Goal: Task Accomplishment & Management: Manage account settings

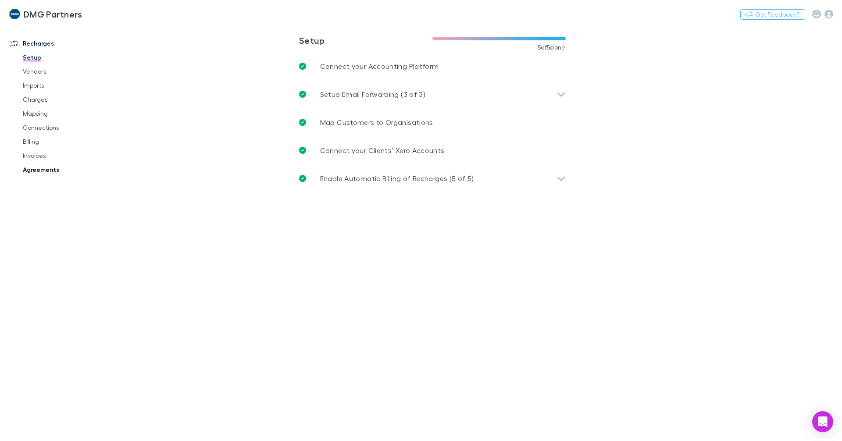
click at [50, 172] on link "Agreements" at bounding box center [66, 170] width 104 height 14
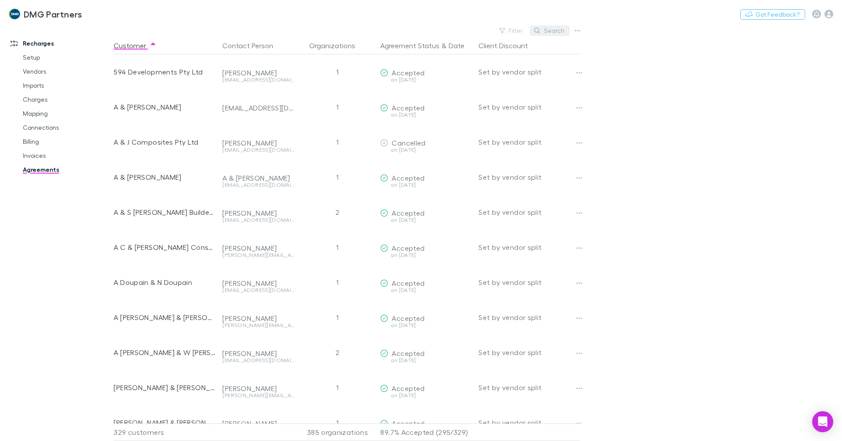
click at [549, 29] on button "Search" at bounding box center [550, 30] width 40 height 11
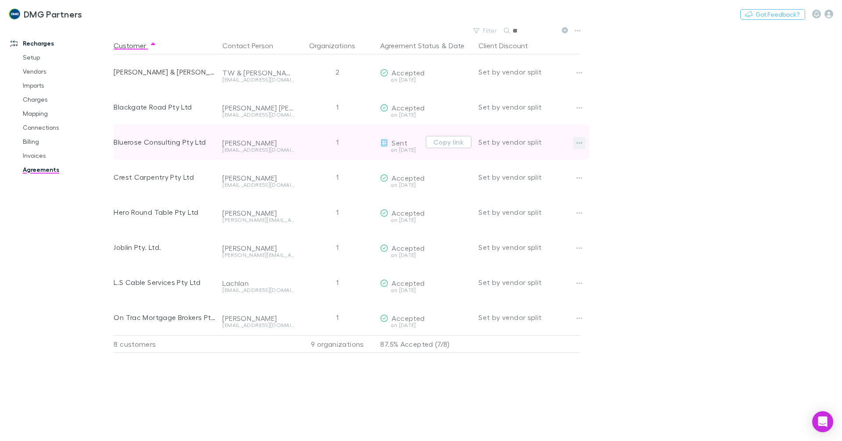
type input "**"
click at [579, 140] on icon "button" at bounding box center [580, 143] width 6 height 7
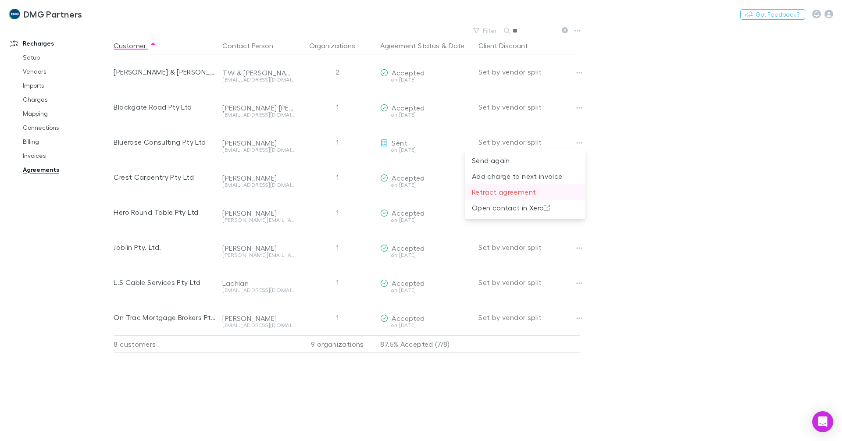
click at [519, 189] on p "Retract agreement" at bounding box center [525, 192] width 107 height 11
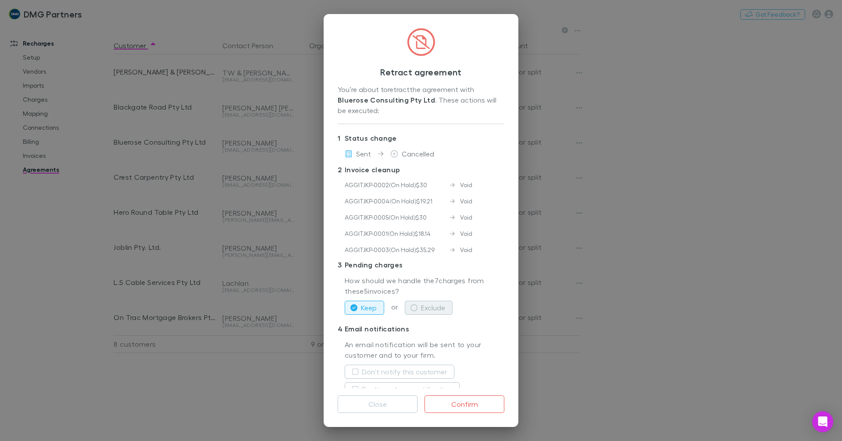
click at [434, 304] on button "Exclude" at bounding box center [429, 308] width 48 height 14
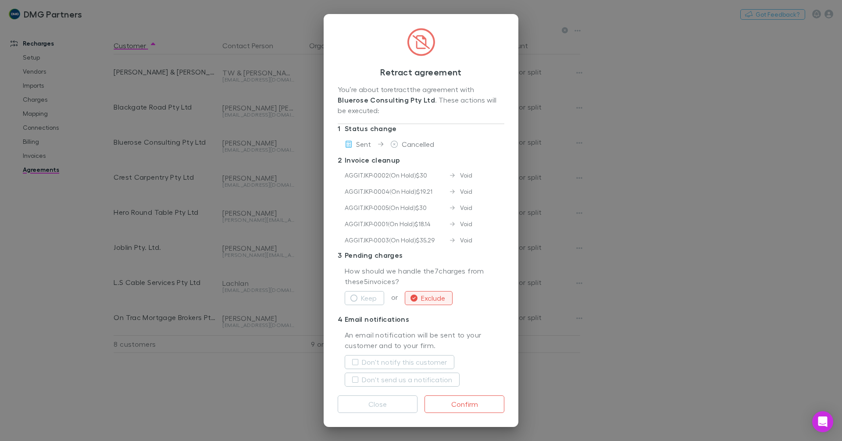
scroll to position [15, 0]
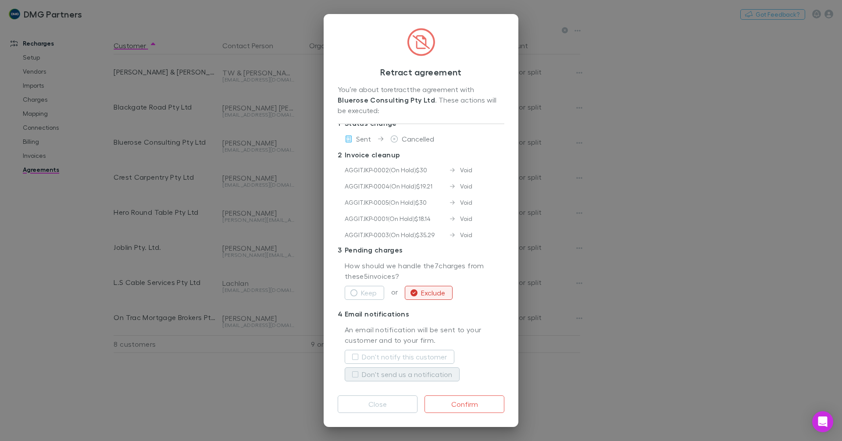
click at [363, 375] on label "Don't send us a notification" at bounding box center [407, 374] width 90 height 11
click at [372, 357] on label "Don't notify this customer" at bounding box center [404, 357] width 85 height 11
click at [451, 401] on button "Confirm" at bounding box center [465, 405] width 80 height 18
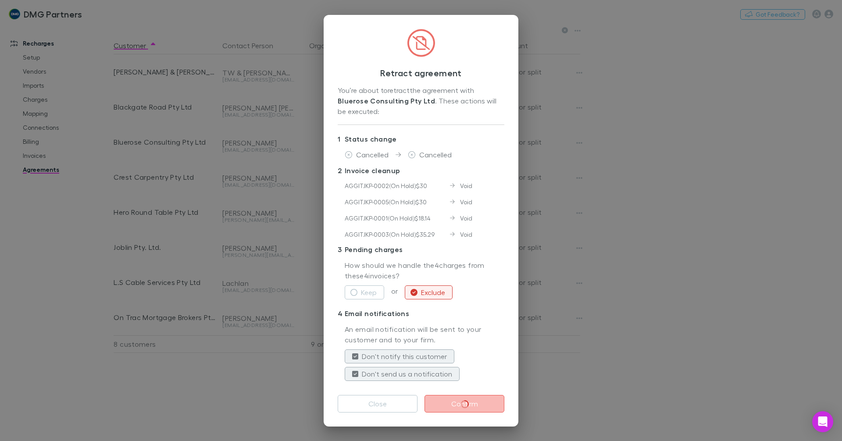
scroll to position [0, 0]
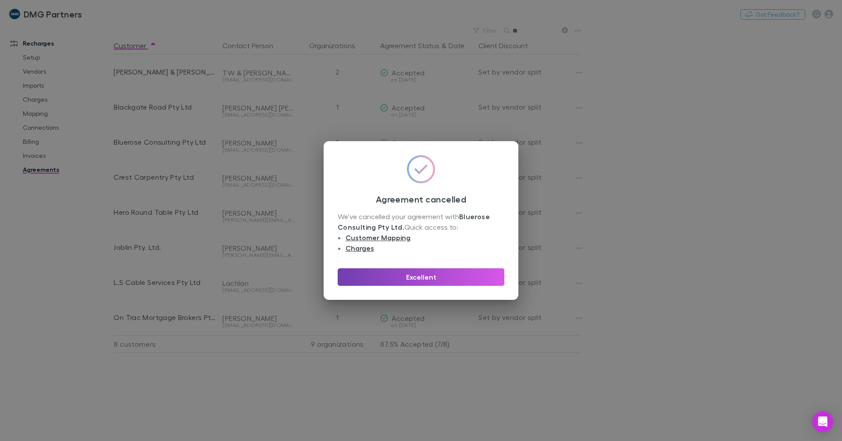
click at [380, 273] on button "Excellent" at bounding box center [421, 278] width 167 height 18
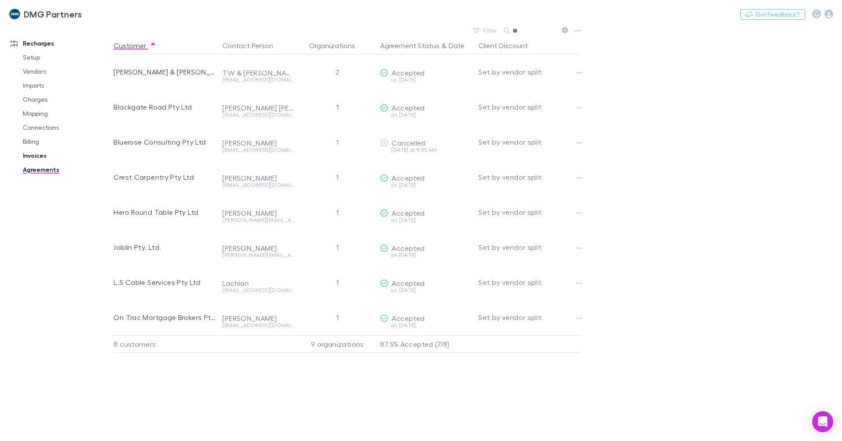
click at [31, 151] on link "Invoices" at bounding box center [66, 156] width 104 height 14
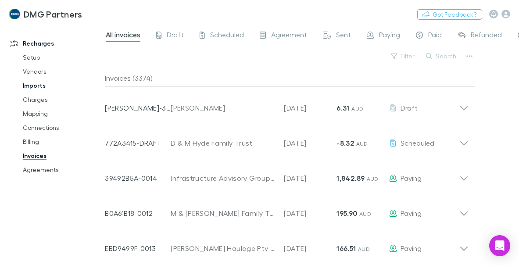
click at [41, 86] on link "Imports" at bounding box center [62, 86] width 96 height 14
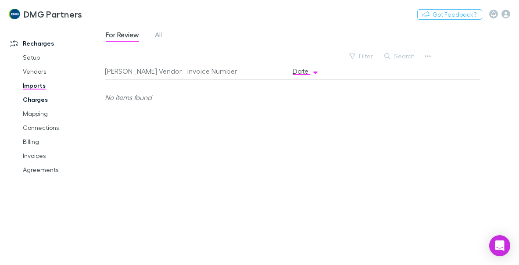
click at [30, 96] on link "Charges" at bounding box center [62, 100] width 96 height 14
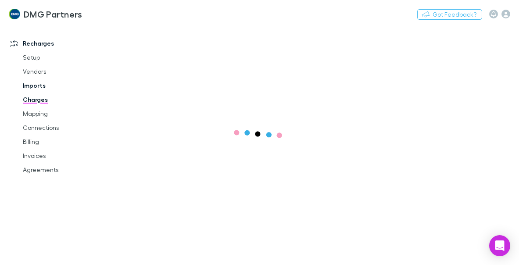
click at [29, 89] on link "Imports" at bounding box center [62, 86] width 96 height 14
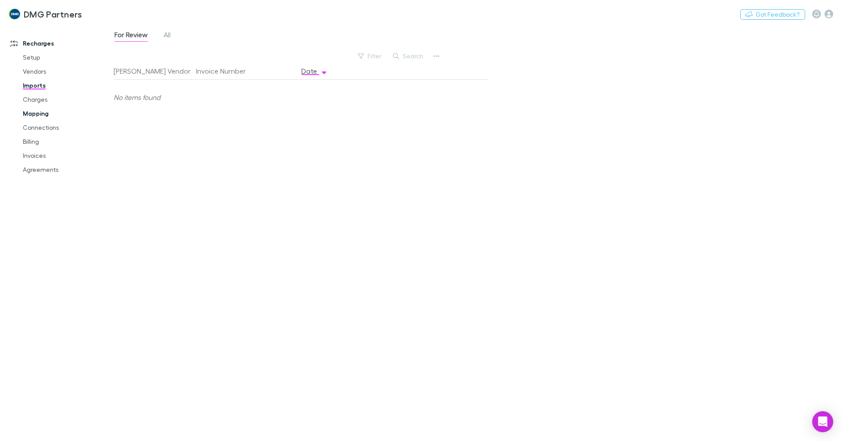
click at [29, 107] on link "Mapping" at bounding box center [66, 114] width 104 height 14
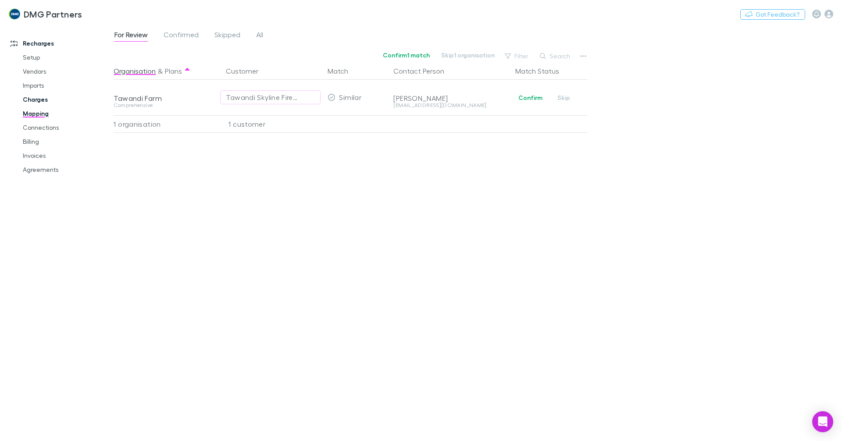
click at [31, 97] on link "Charges" at bounding box center [66, 100] width 104 height 14
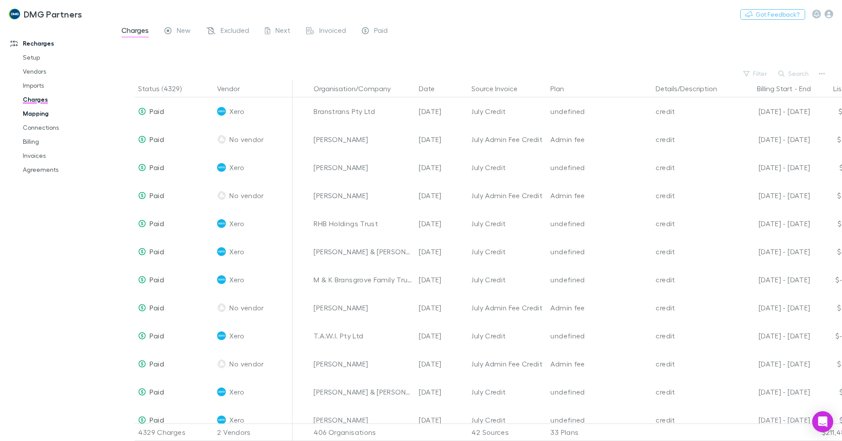
click at [31, 107] on link "Mapping" at bounding box center [66, 114] width 104 height 14
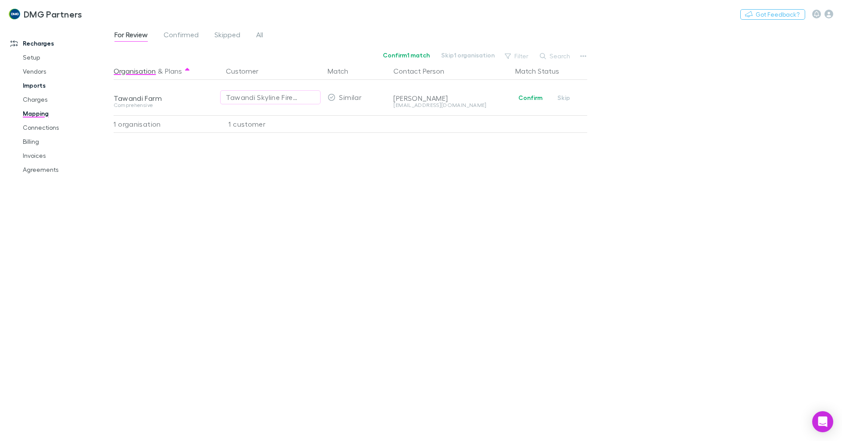
click at [35, 84] on link "Imports" at bounding box center [66, 86] width 104 height 14
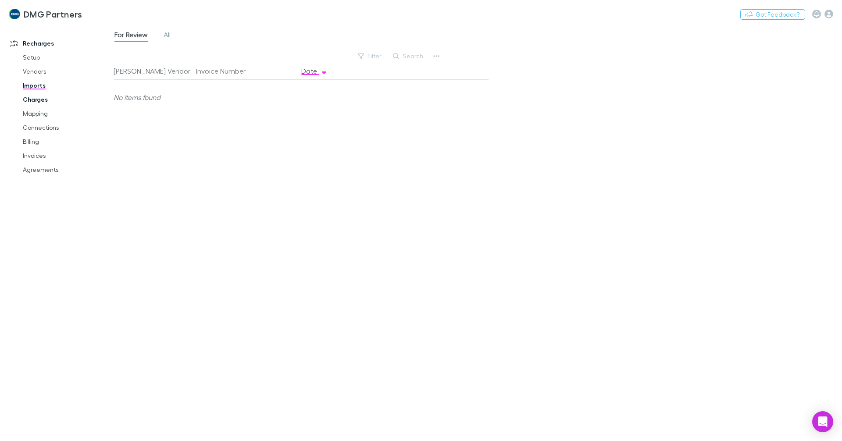
click at [32, 100] on link "Charges" at bounding box center [66, 100] width 104 height 14
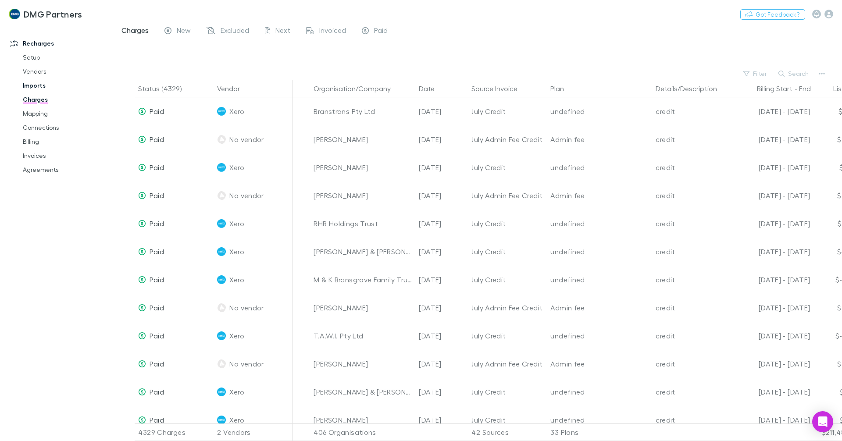
click at [34, 85] on link "Imports" at bounding box center [66, 86] width 104 height 14
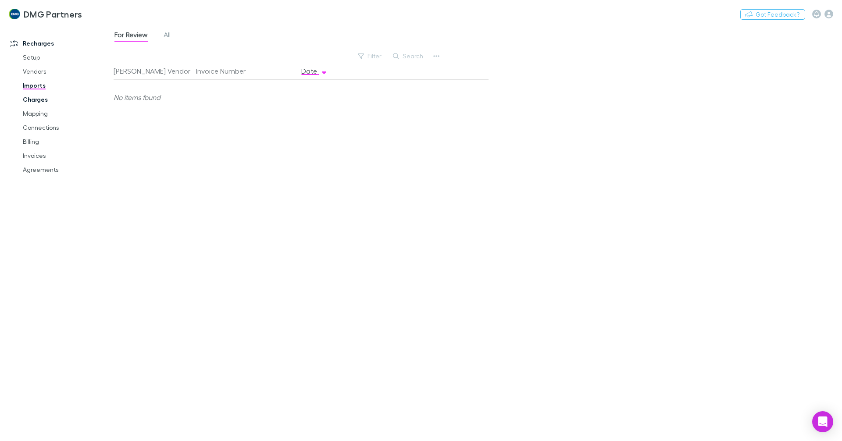
click at [36, 94] on link "Charges" at bounding box center [66, 100] width 104 height 14
click at [33, 84] on link "Imports" at bounding box center [66, 86] width 104 height 14
click at [29, 99] on link "Charges" at bounding box center [66, 100] width 104 height 14
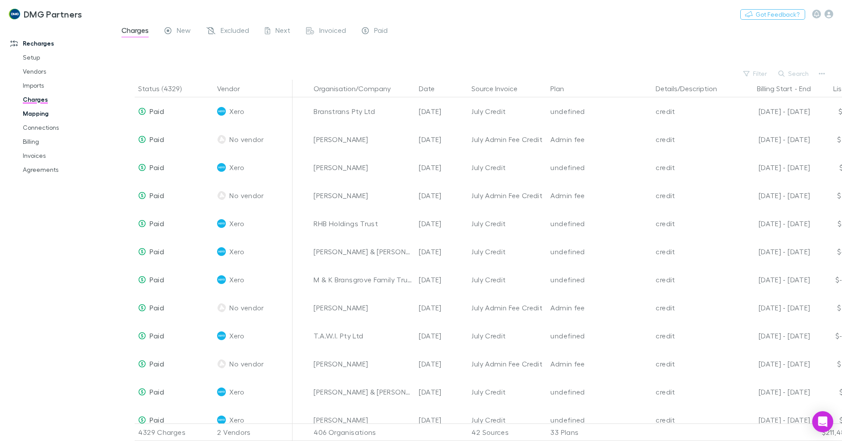
click at [42, 113] on link "Mapping" at bounding box center [66, 114] width 104 height 14
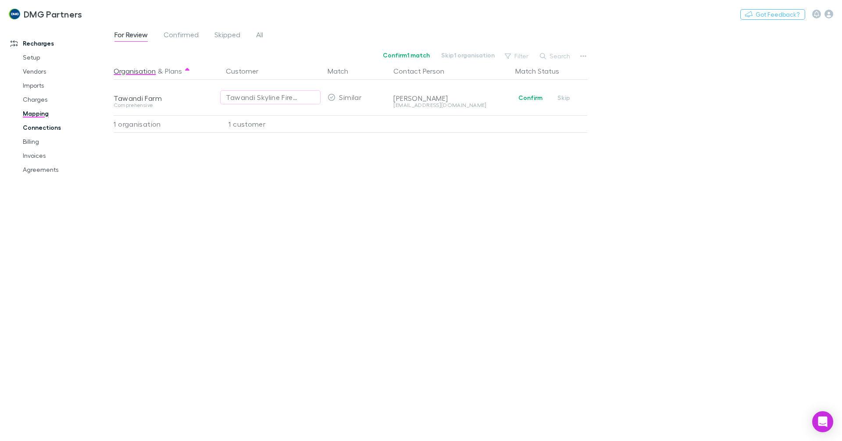
click at [36, 125] on link "Connections" at bounding box center [66, 128] width 104 height 14
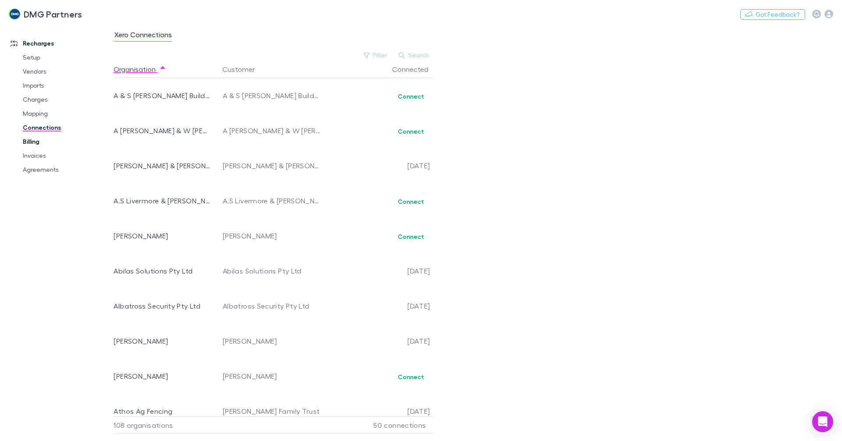
click at [30, 137] on link "Billing" at bounding box center [66, 142] width 104 height 14
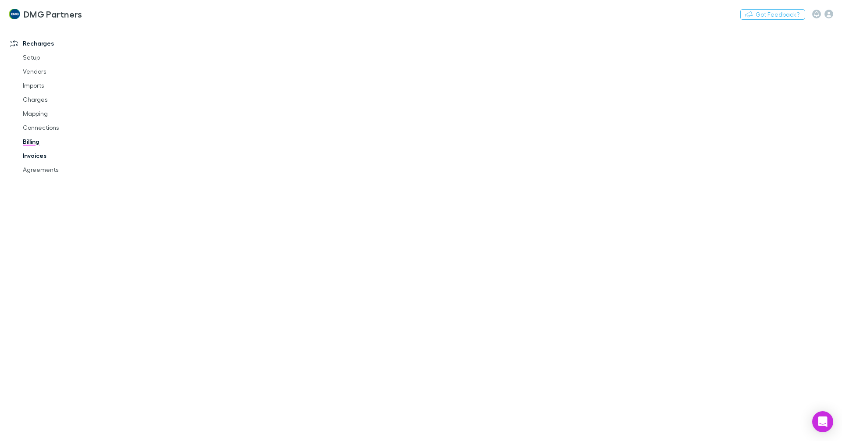
click at [35, 154] on link "Invoices" at bounding box center [66, 156] width 104 height 14
